Goal: Information Seeking & Learning: Learn about a topic

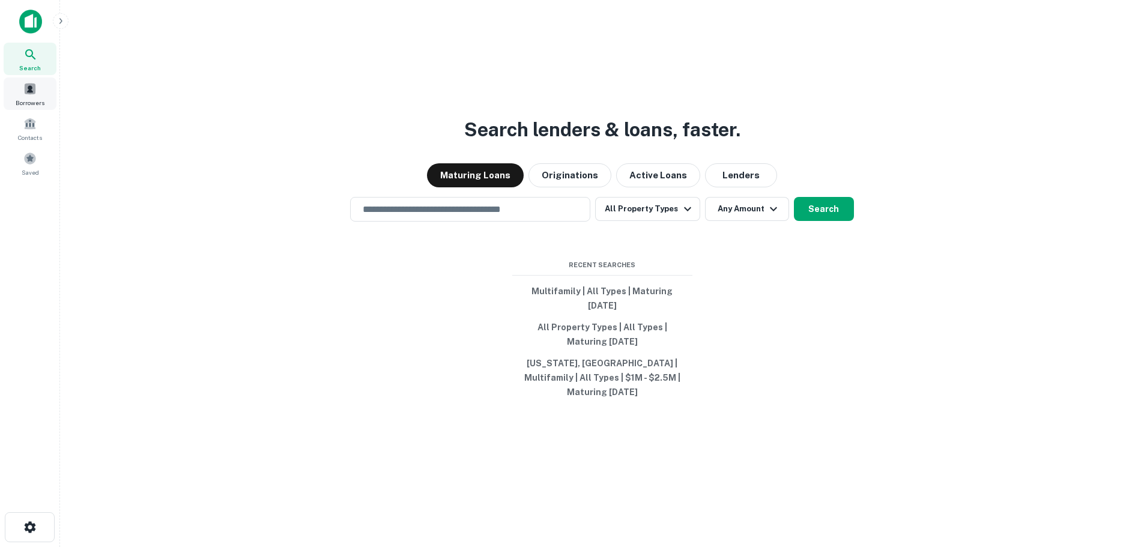
click at [35, 100] on span "Borrowers" at bounding box center [30, 103] width 29 height 10
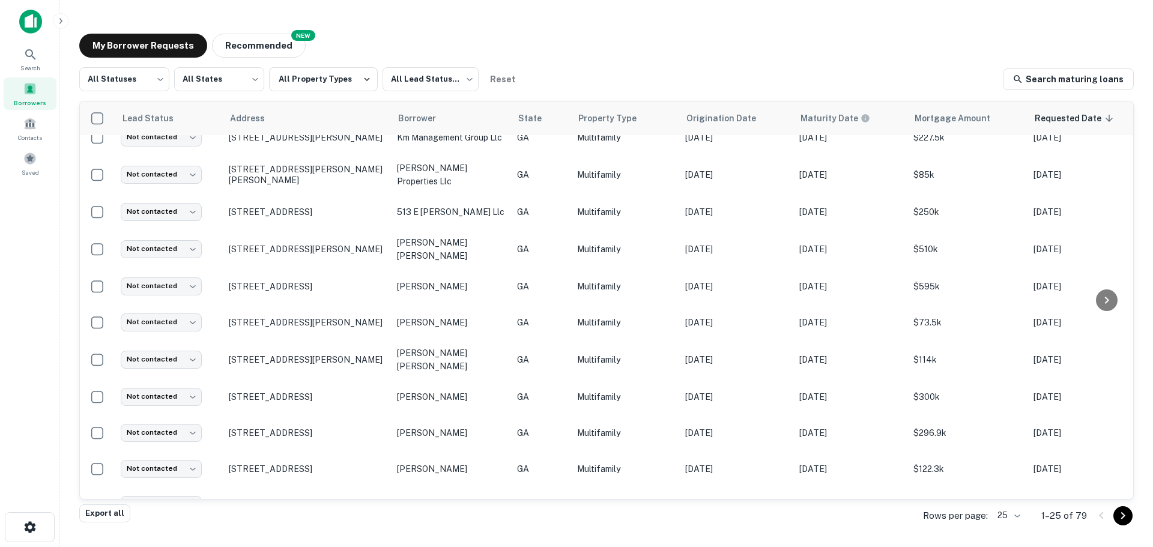
scroll to position [601, 0]
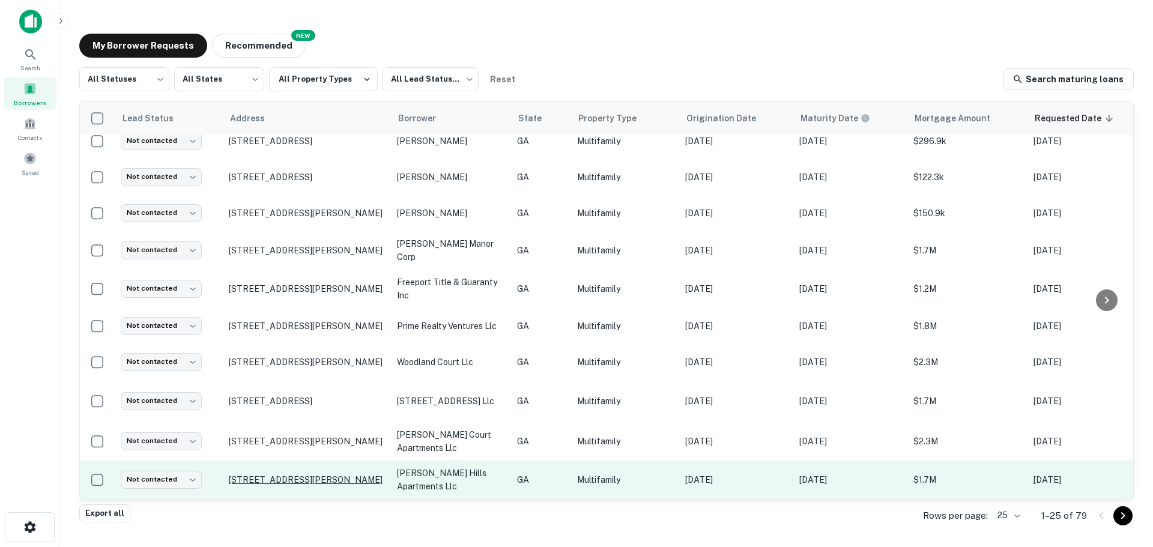
click at [284, 475] on p "2397 Beverly Hills Dr Atlanta, GA30341" at bounding box center [307, 480] width 156 height 11
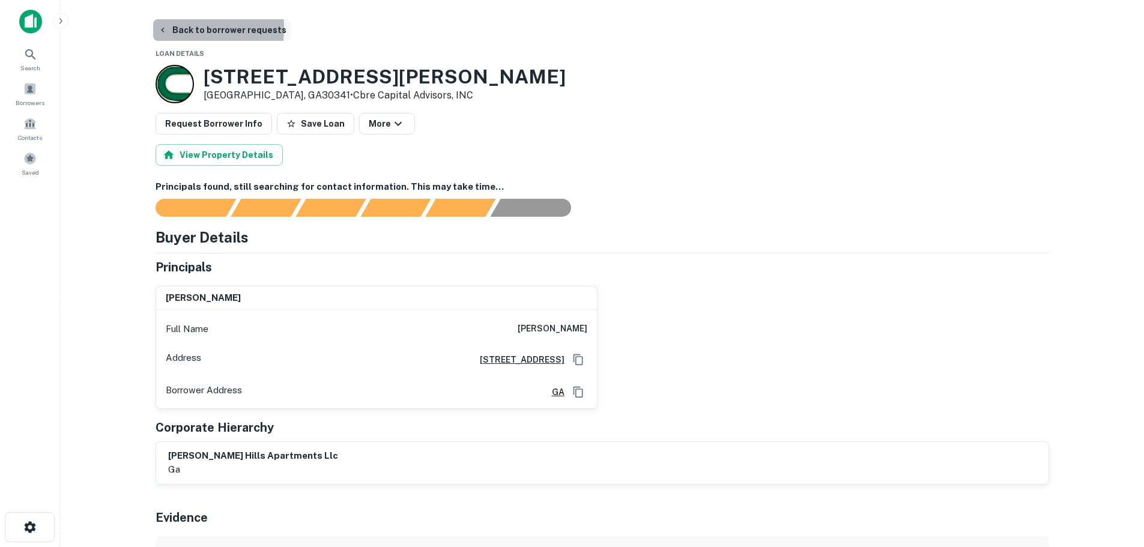
click at [168, 28] on button "Back to borrower requests" at bounding box center [222, 30] width 138 height 22
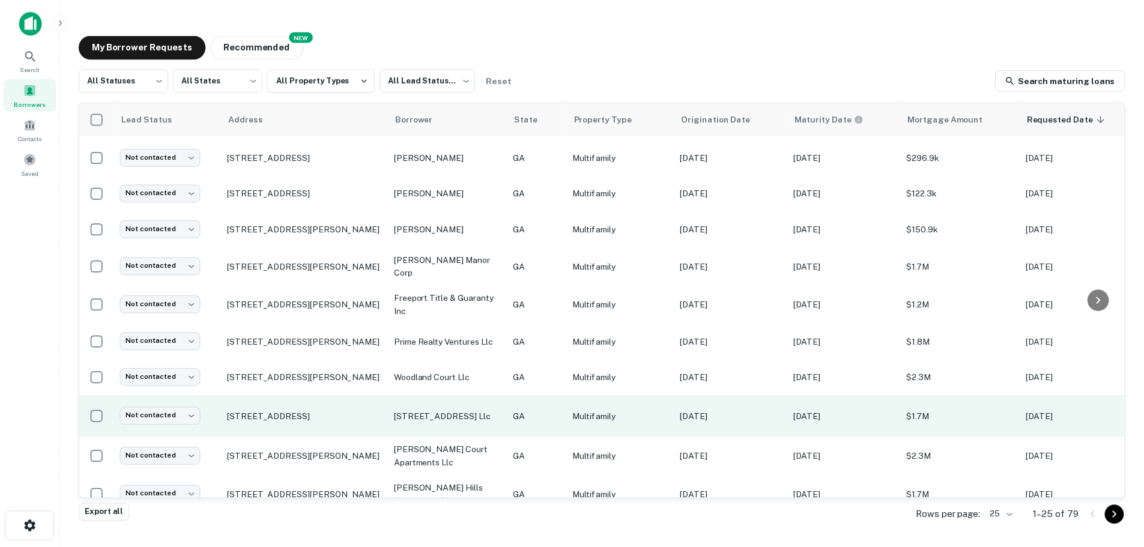
scroll to position [601, 0]
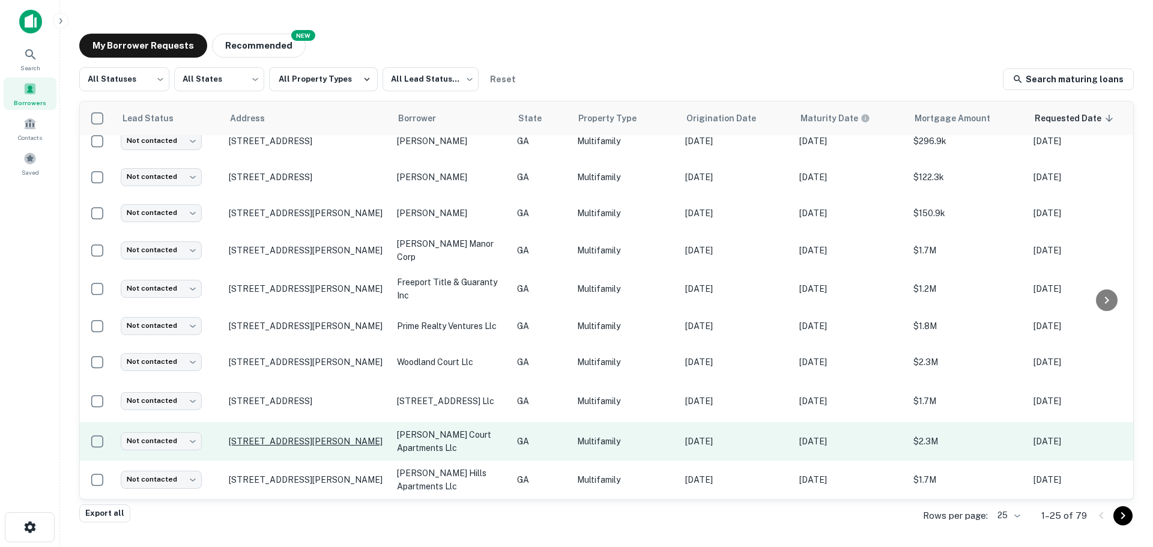
click at [322, 436] on p "411 Airport Rd W Cornelia, GA30531" at bounding box center [307, 441] width 156 height 11
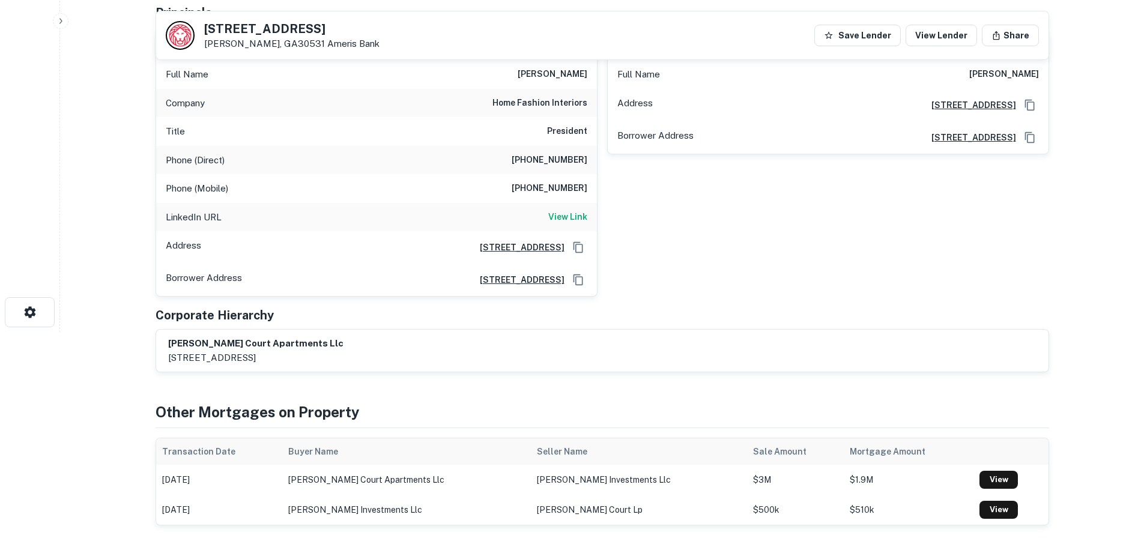
scroll to position [233, 0]
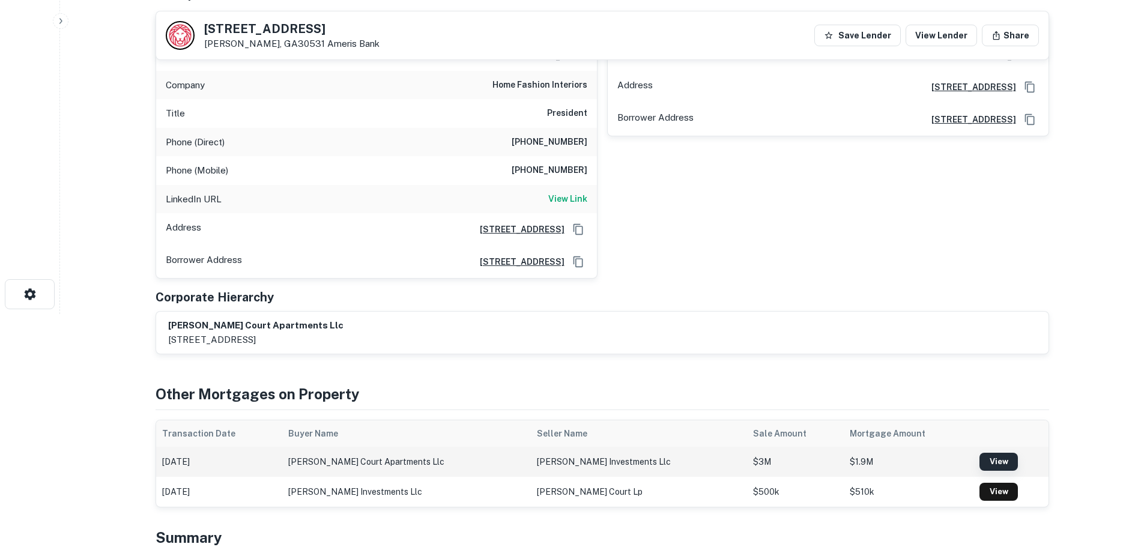
click at [991, 460] on link "View" at bounding box center [999, 462] width 38 height 18
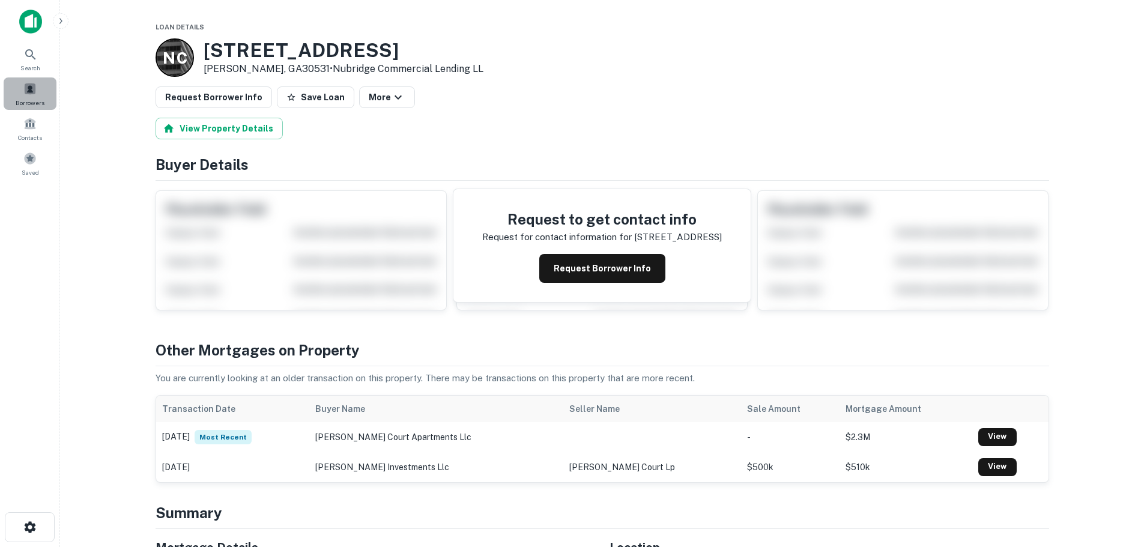
click at [22, 101] on span "Borrowers" at bounding box center [30, 103] width 29 height 10
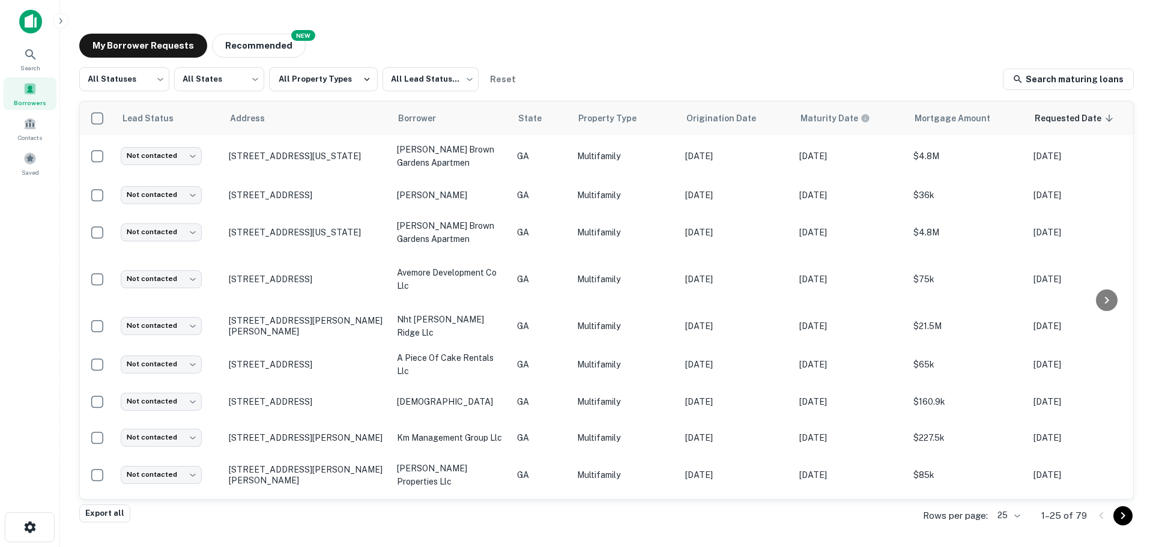
scroll to position [426, 0]
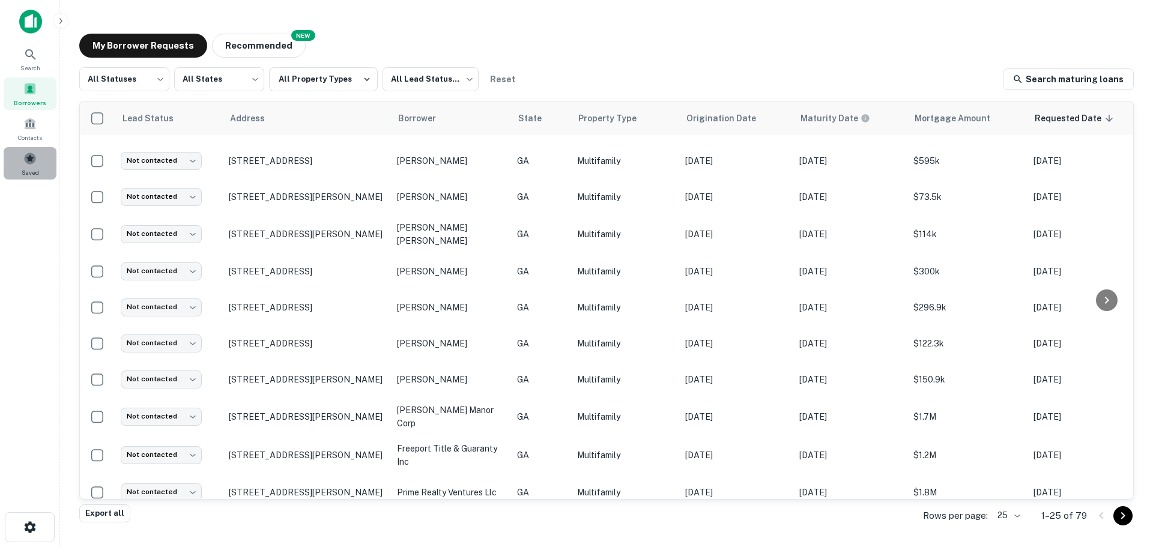
click at [29, 167] on div "Saved" at bounding box center [30, 163] width 53 height 32
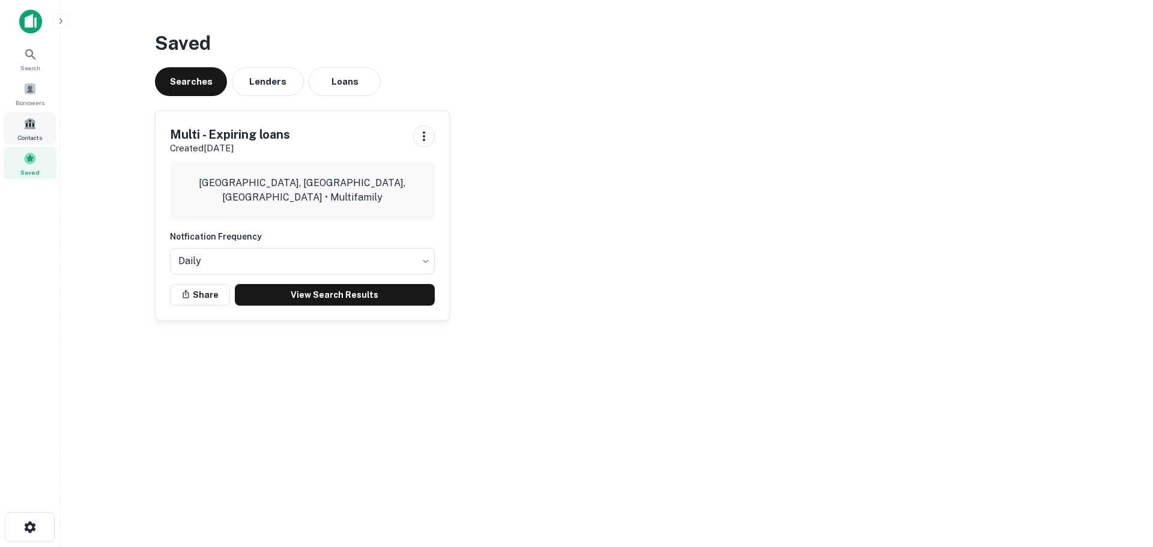
click at [31, 130] on span at bounding box center [29, 123] width 13 height 13
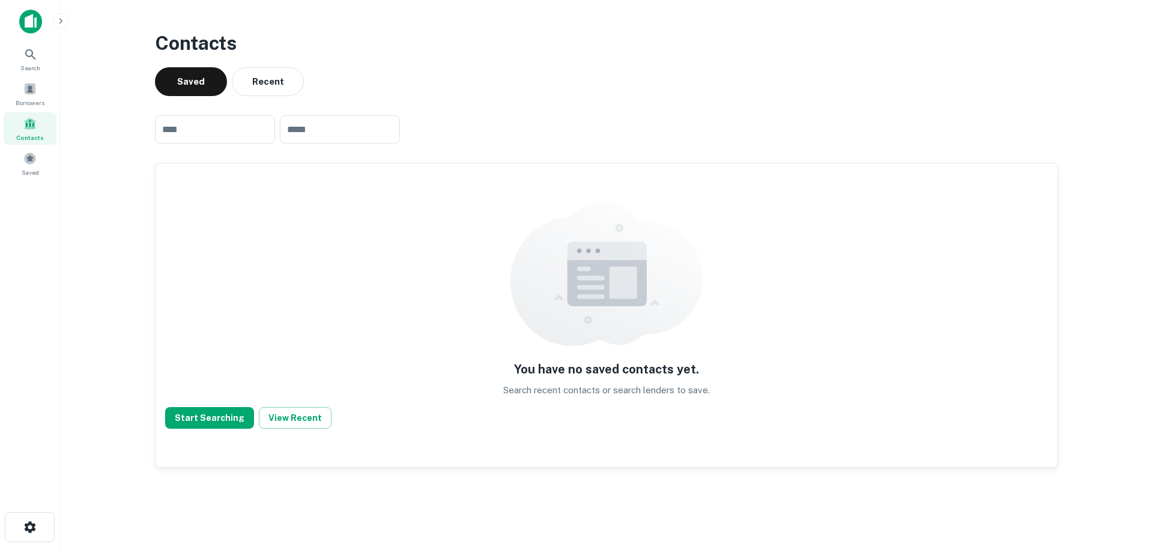
click at [37, 30] on img at bounding box center [30, 22] width 23 height 24
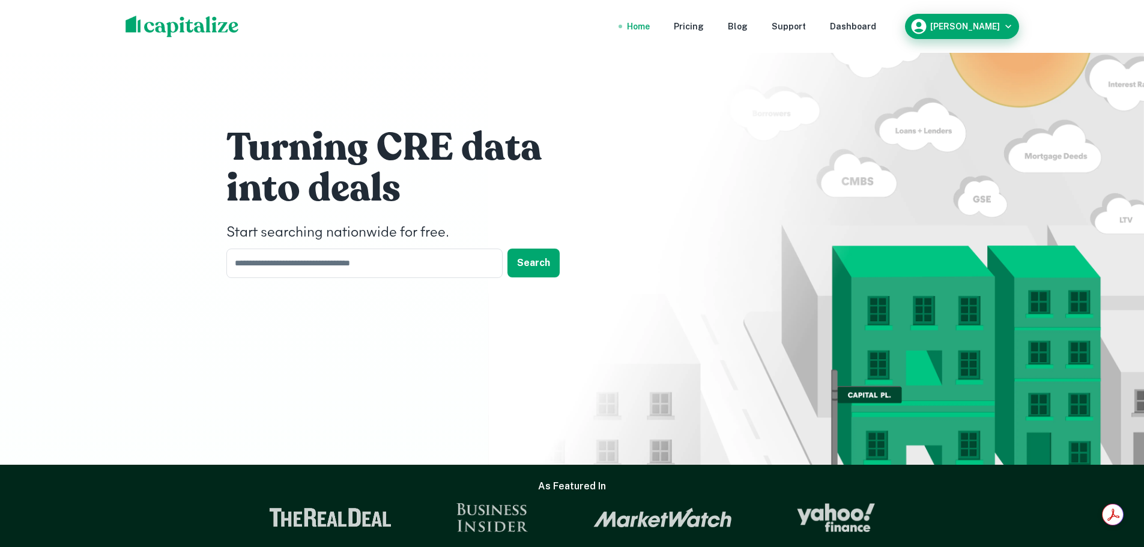
click at [968, 20] on div "[PERSON_NAME]" at bounding box center [962, 26] width 105 height 18
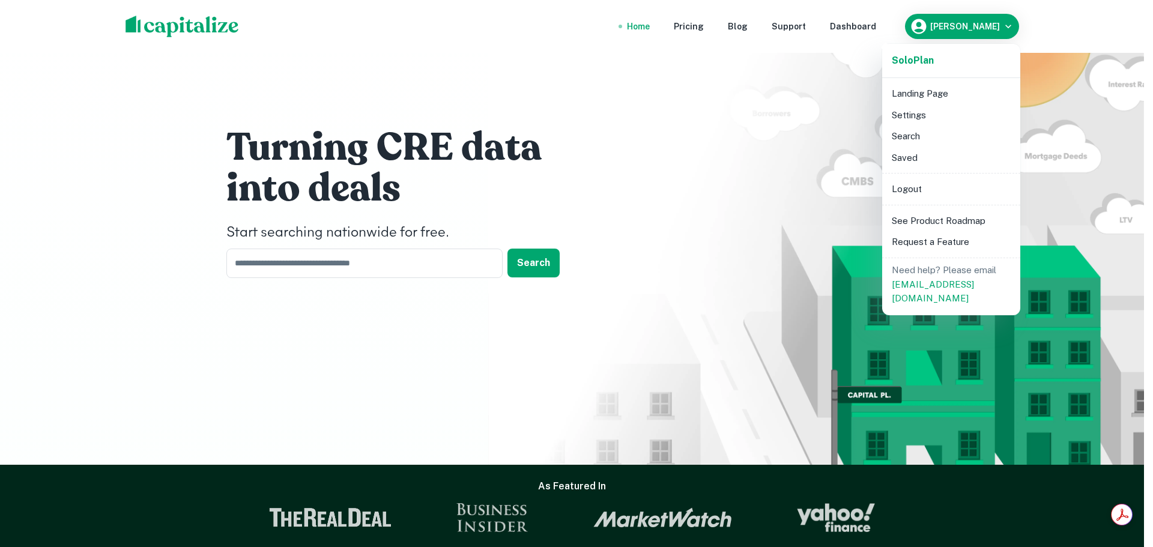
click at [869, 33] on div at bounding box center [576, 273] width 1153 height 547
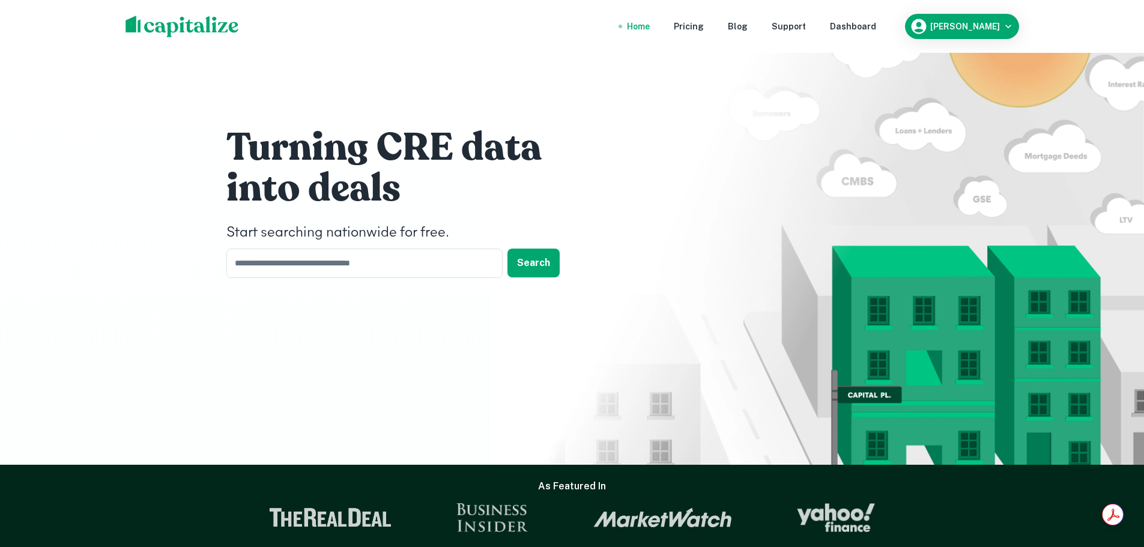
click at [869, 27] on div "Solo Plan Landing Page Settings Search Saved Logout See Product Roadmap Request…" at bounding box center [572, 273] width 1144 height 547
click at [869, 27] on div "Dashboard" at bounding box center [853, 26] width 46 height 13
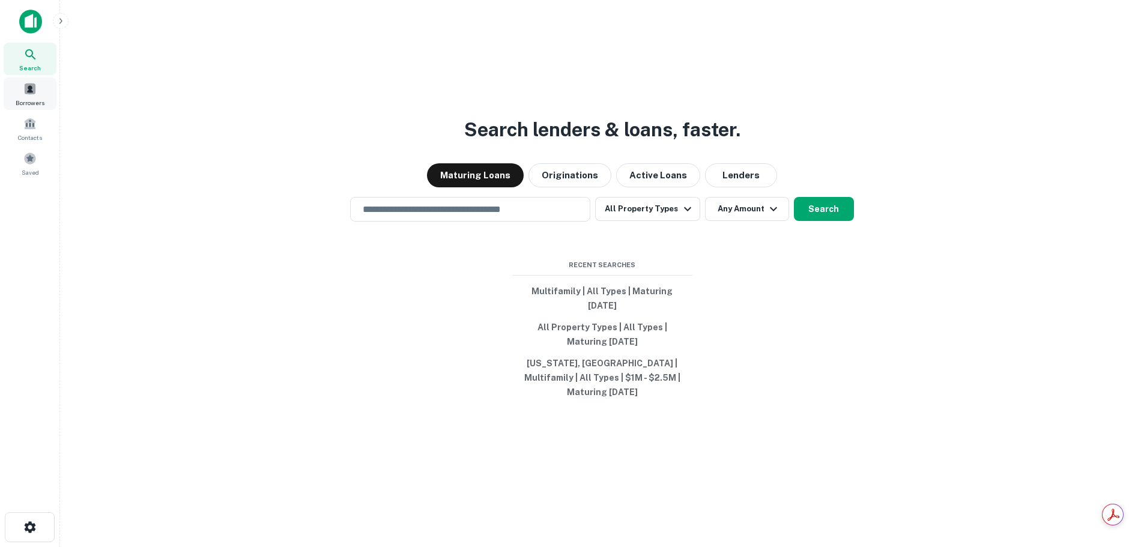
click at [30, 79] on div "Borrowers" at bounding box center [30, 93] width 53 height 32
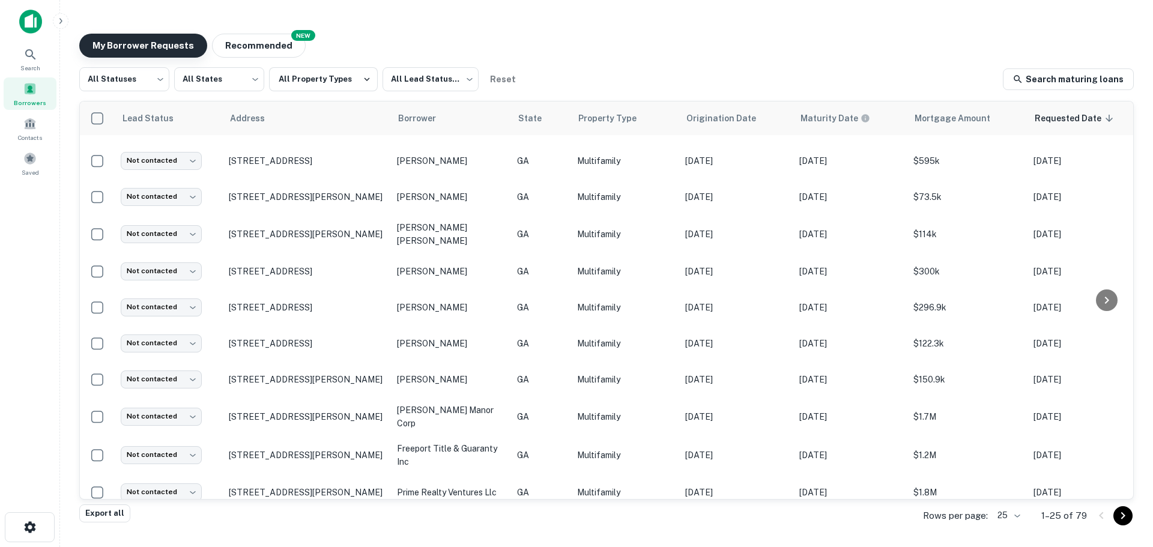
click at [168, 46] on button "My Borrower Requests" at bounding box center [143, 46] width 128 height 24
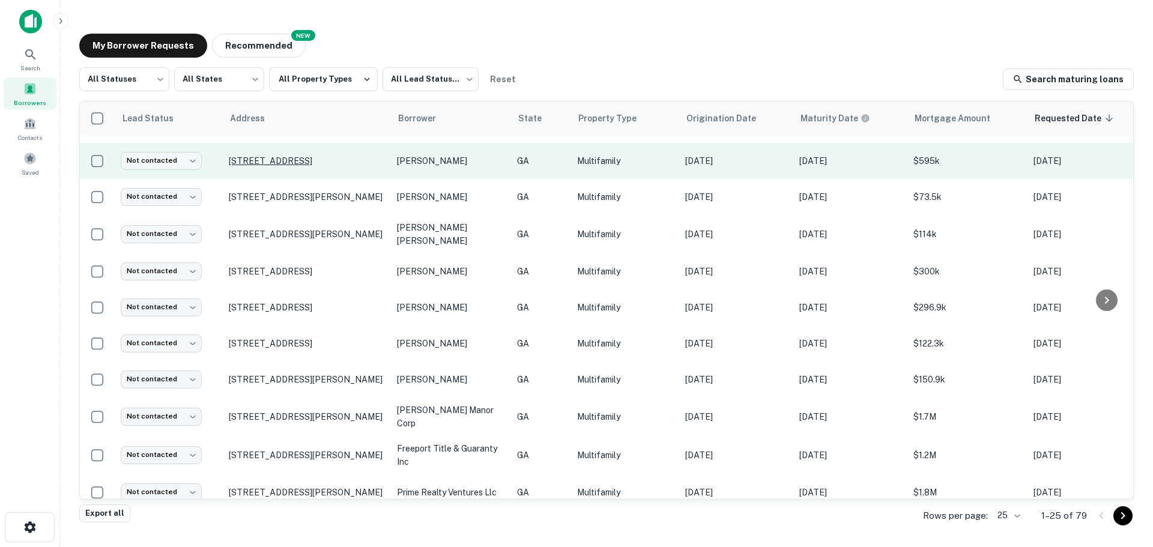
click at [251, 166] on p "[STREET_ADDRESS]" at bounding box center [307, 161] width 156 height 11
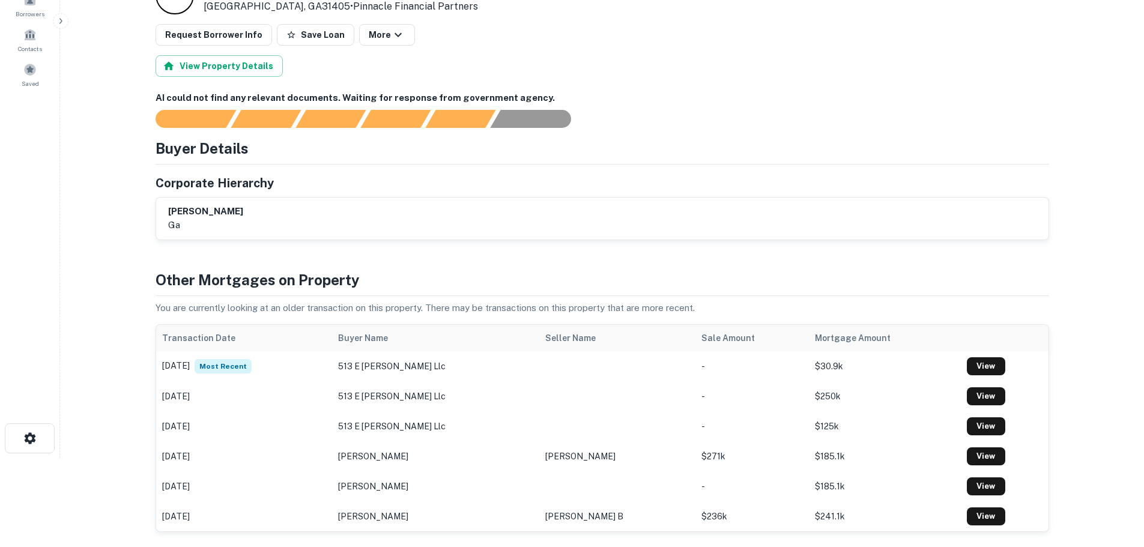
scroll to position [240, 0]
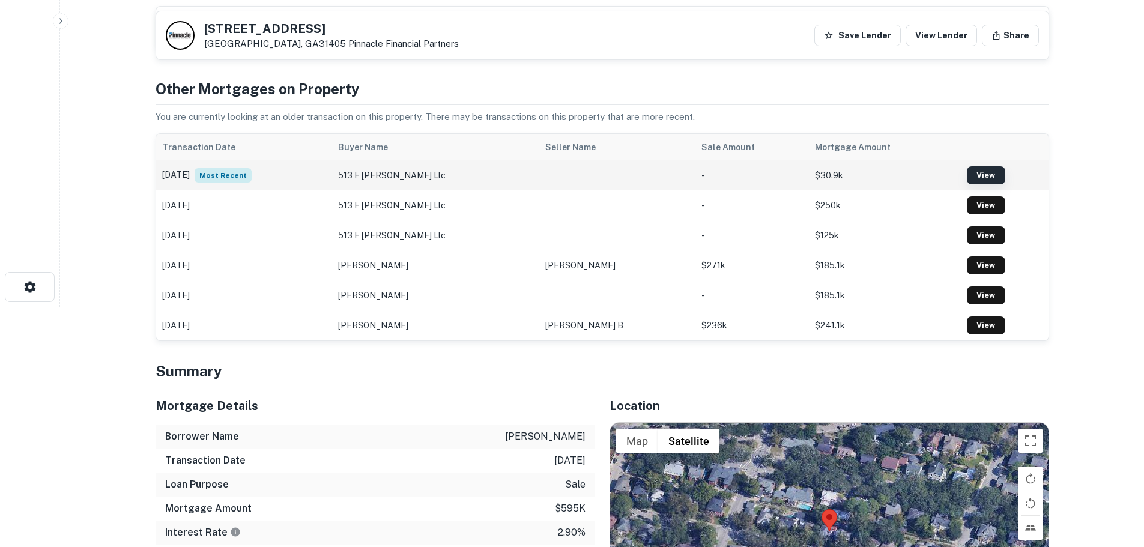
click at [970, 175] on link "View" at bounding box center [986, 175] width 38 height 18
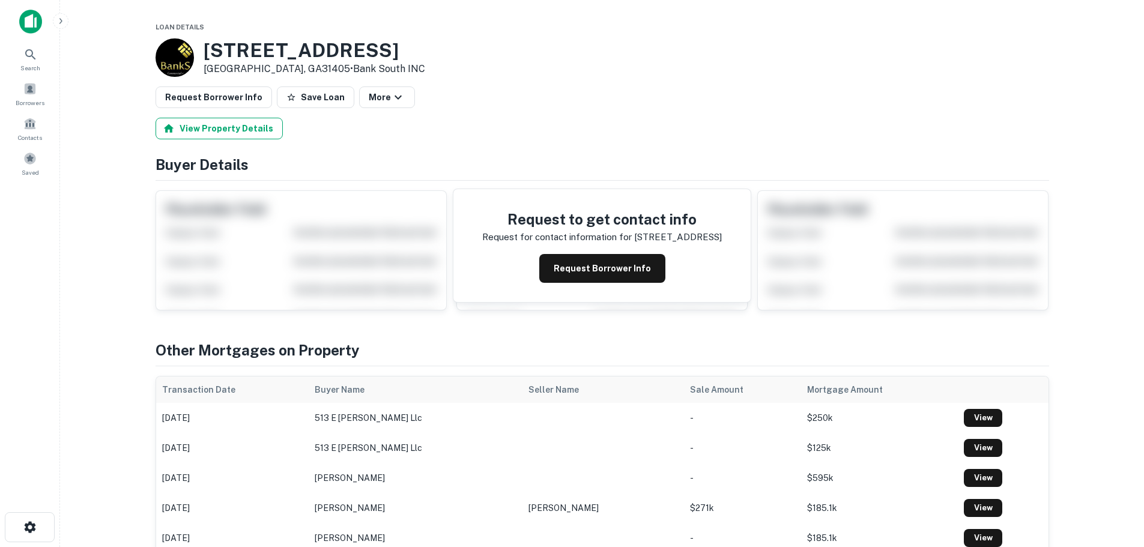
click at [229, 122] on button "View Property Details" at bounding box center [219, 129] width 127 height 22
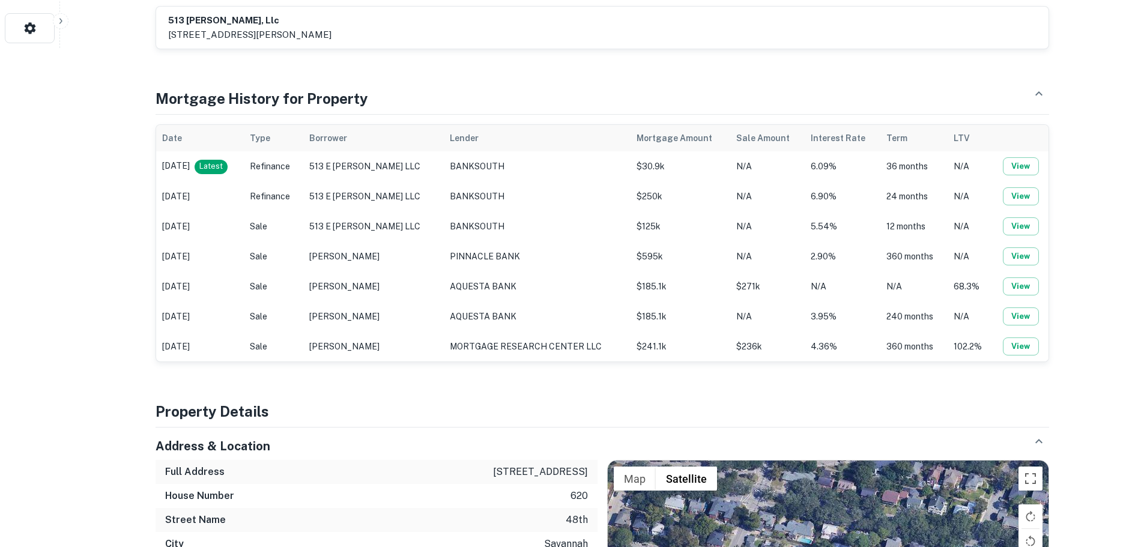
scroll to position [481, 0]
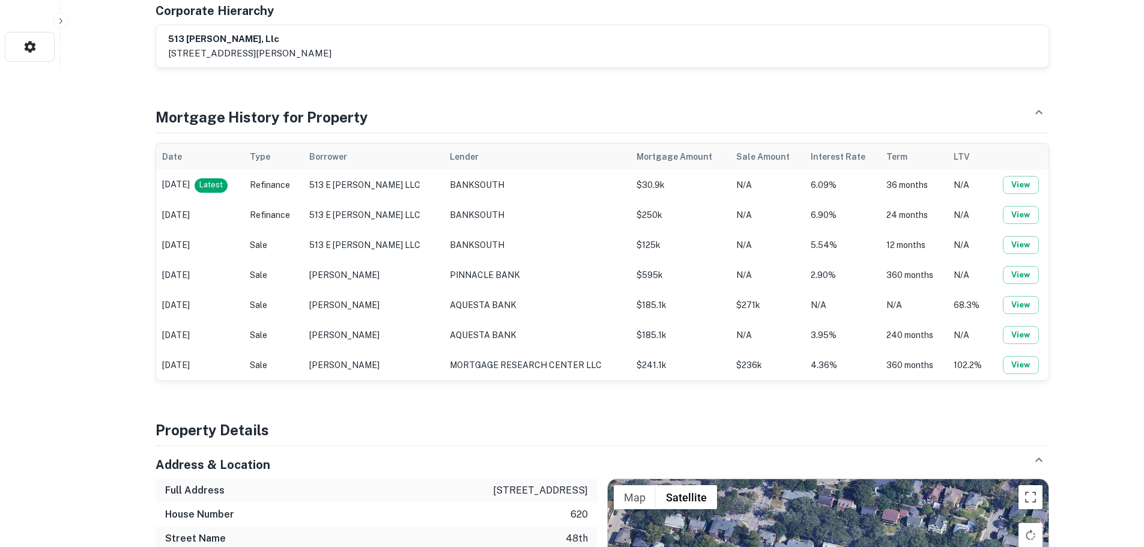
click at [228, 187] on span "Latest" at bounding box center [211, 185] width 33 height 12
click at [1020, 186] on button "View" at bounding box center [1021, 185] width 36 height 18
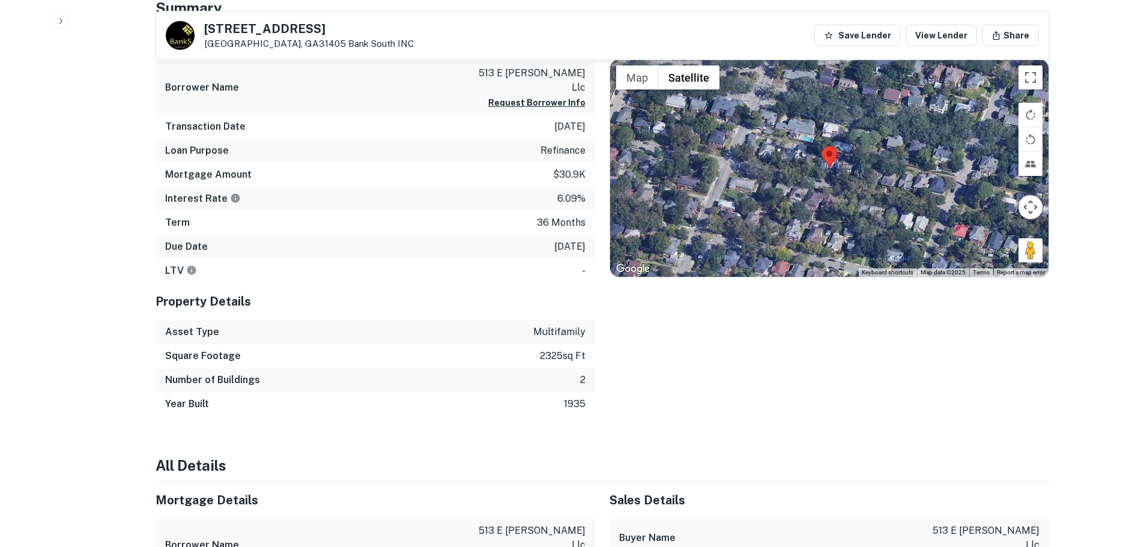
scroll to position [506, 0]
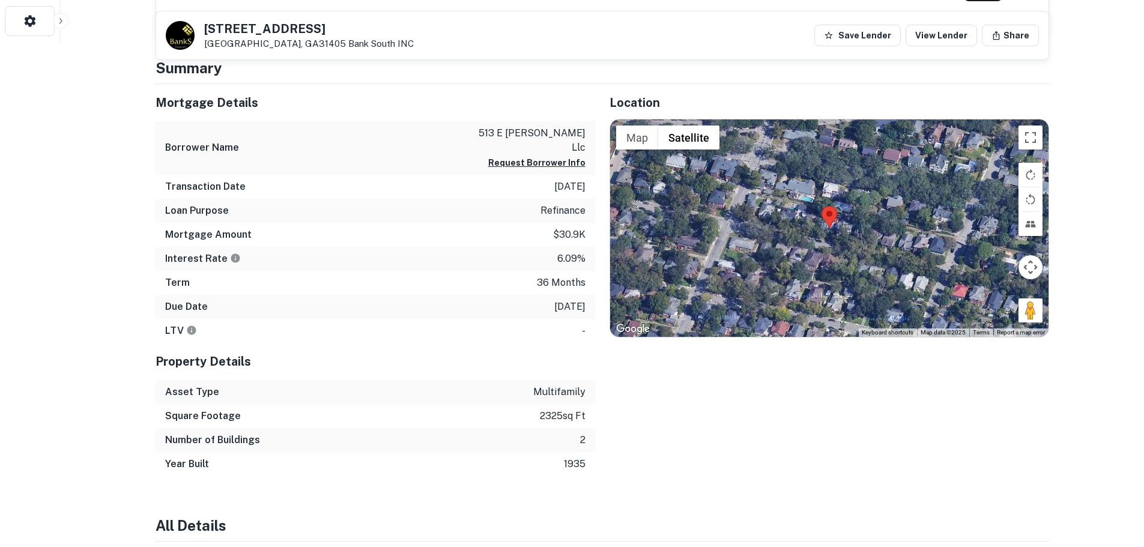
click at [555, 248] on div "Interest Rate 6.09%" at bounding box center [376, 259] width 440 height 24
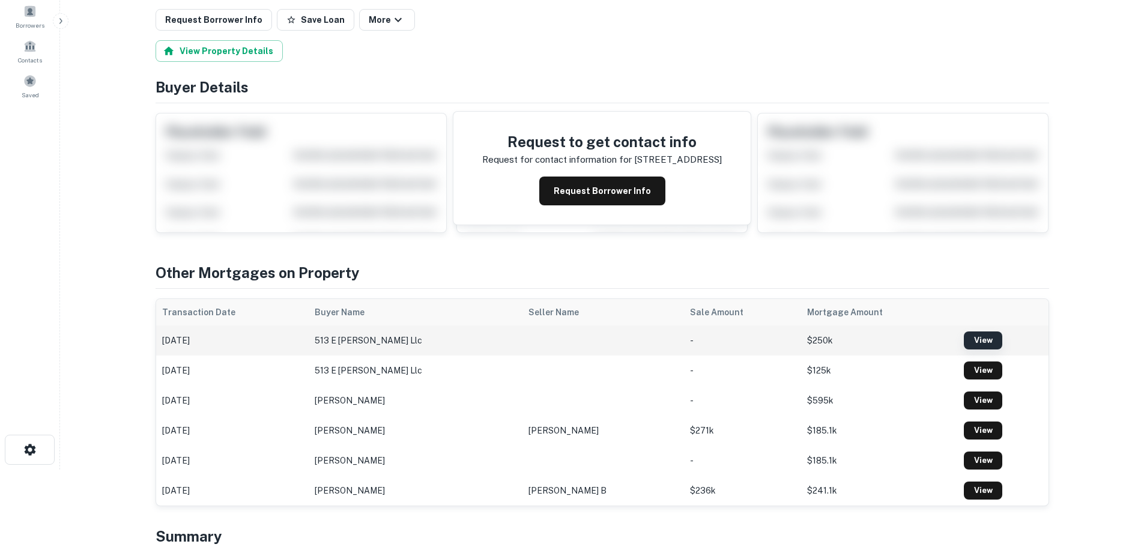
scroll to position [120, 0]
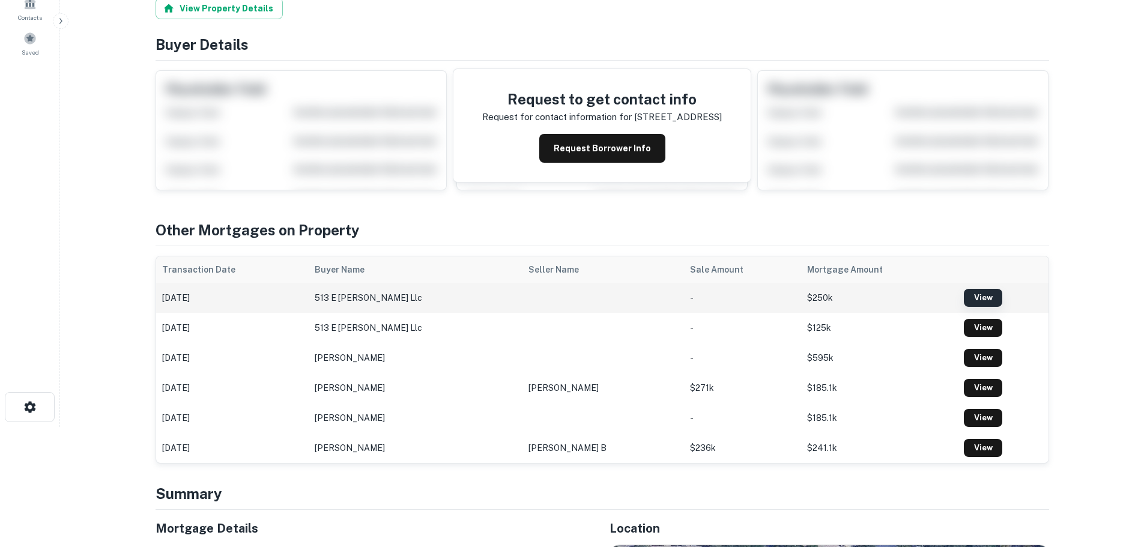
click at [964, 297] on link "View" at bounding box center [983, 298] width 38 height 18
